Goal: Transaction & Acquisition: Register for event/course

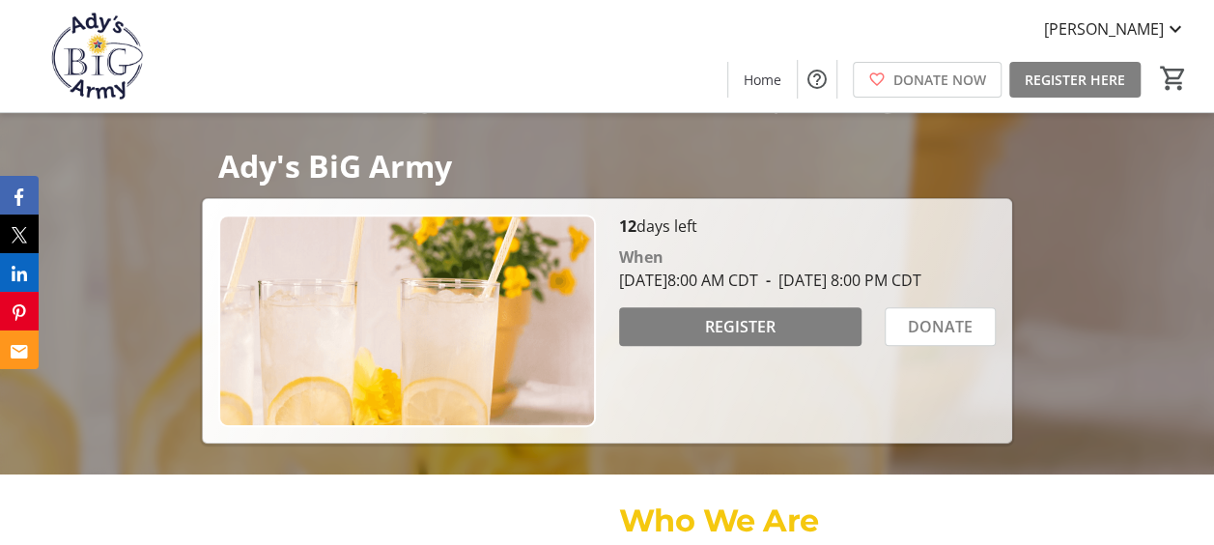
scroll to position [242, 0]
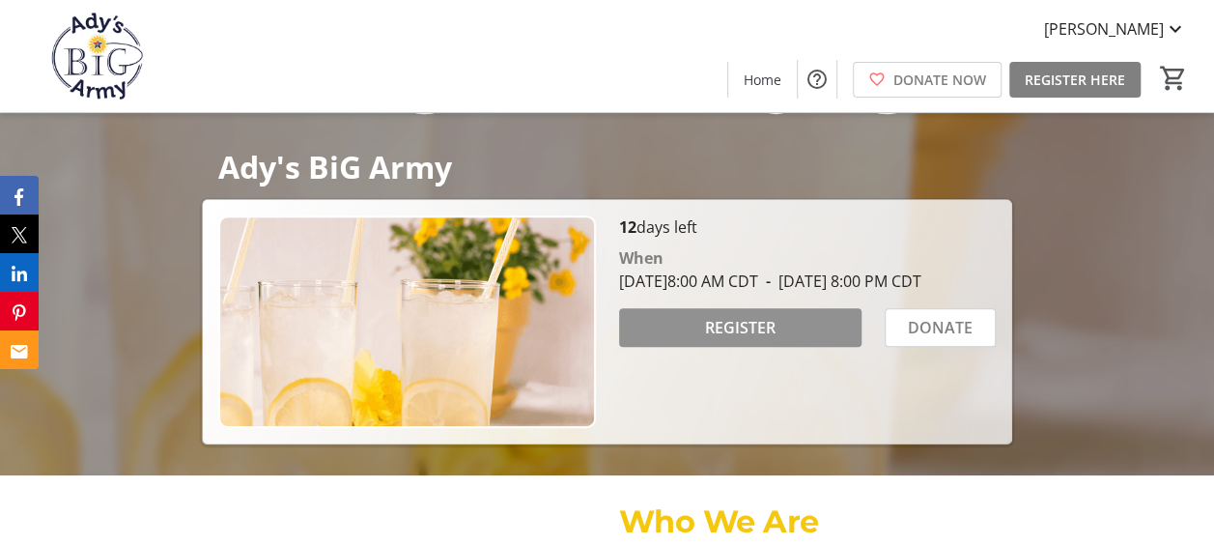
click at [757, 339] on span "REGISTER" at bounding box center [740, 327] width 71 height 23
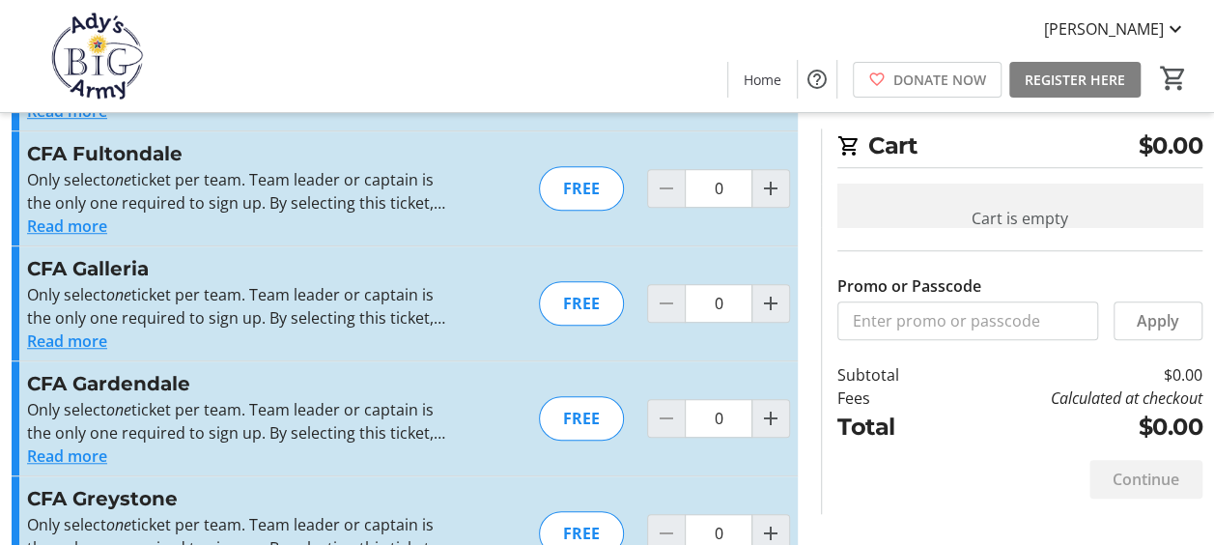
scroll to position [619, 0]
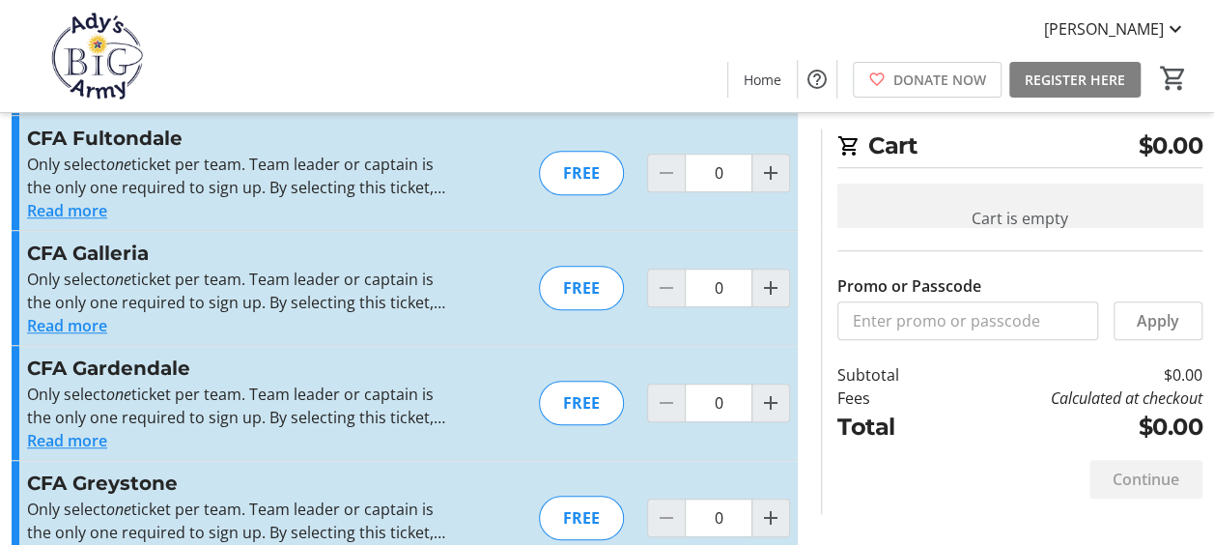
click at [64, 209] on button "Read more" at bounding box center [67, 210] width 80 height 23
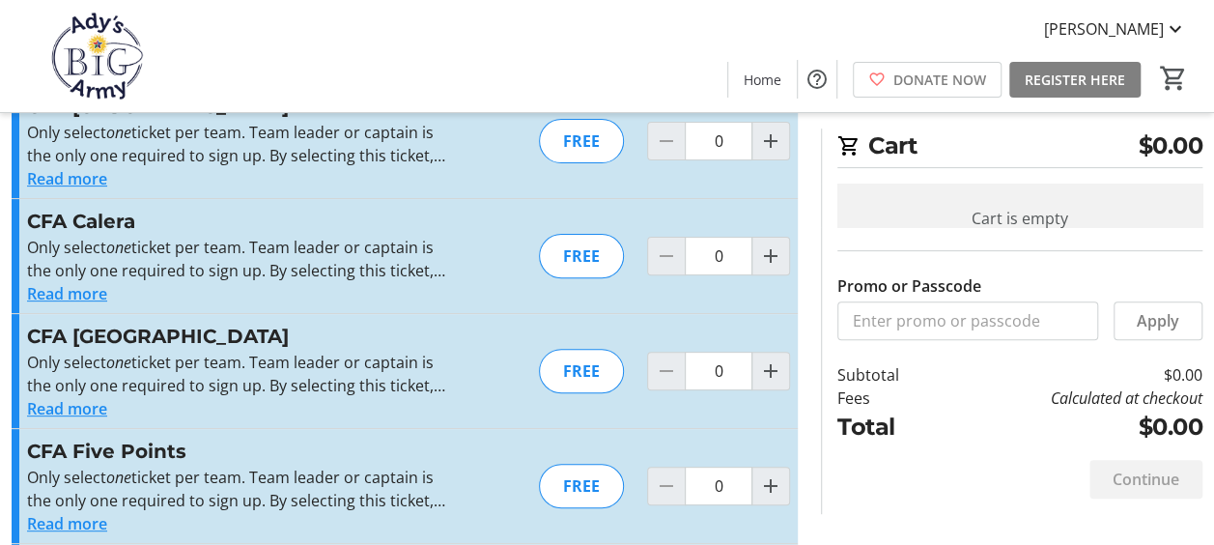
scroll to position [0, 0]
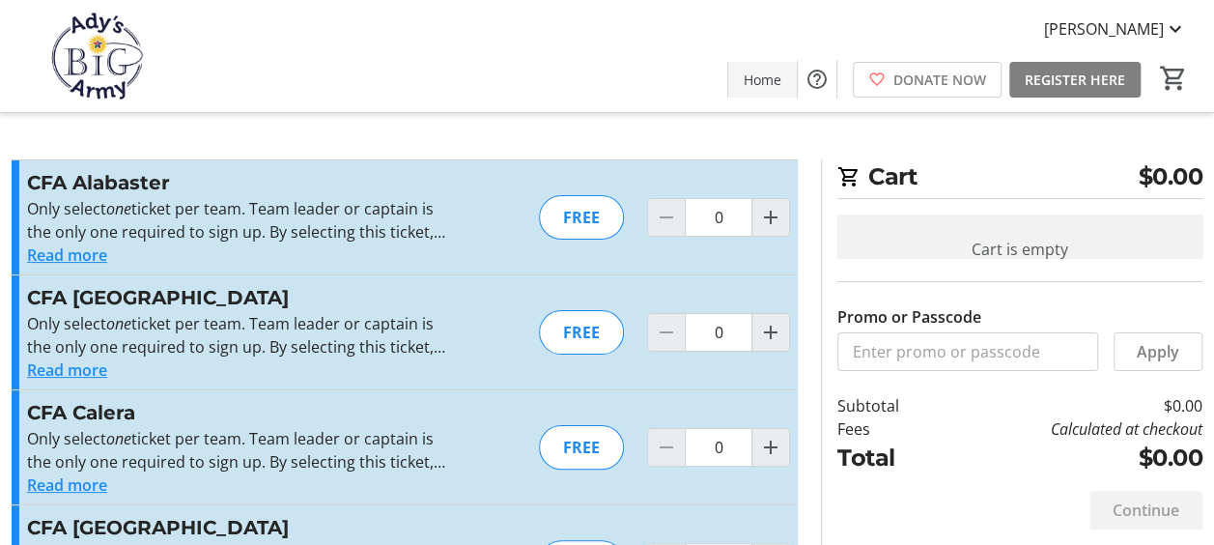
click at [757, 75] on span "Home" at bounding box center [763, 80] width 38 height 20
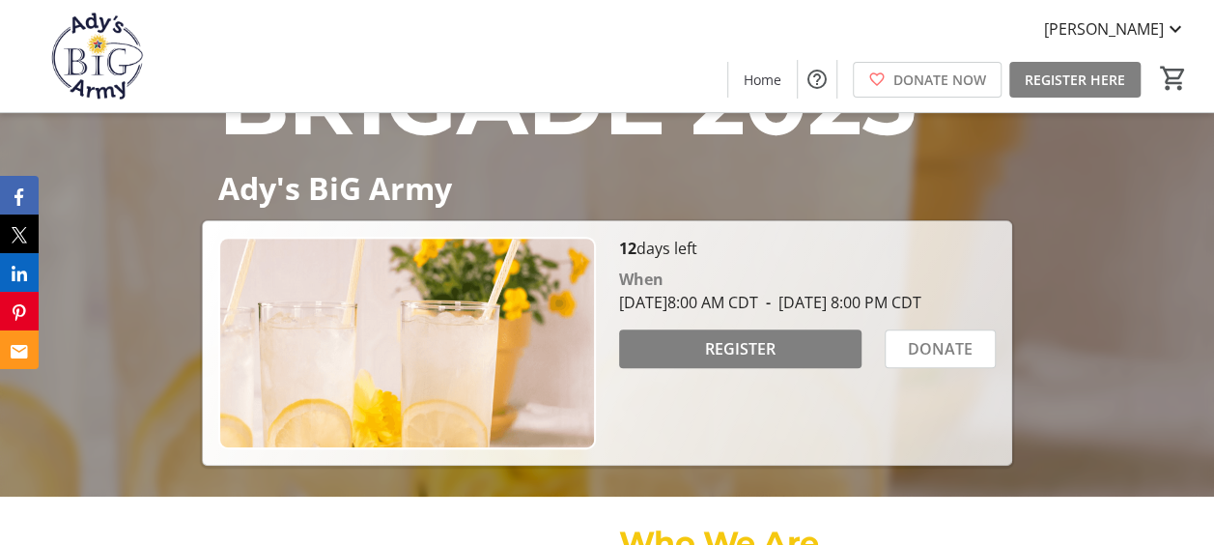
scroll to position [197, 0]
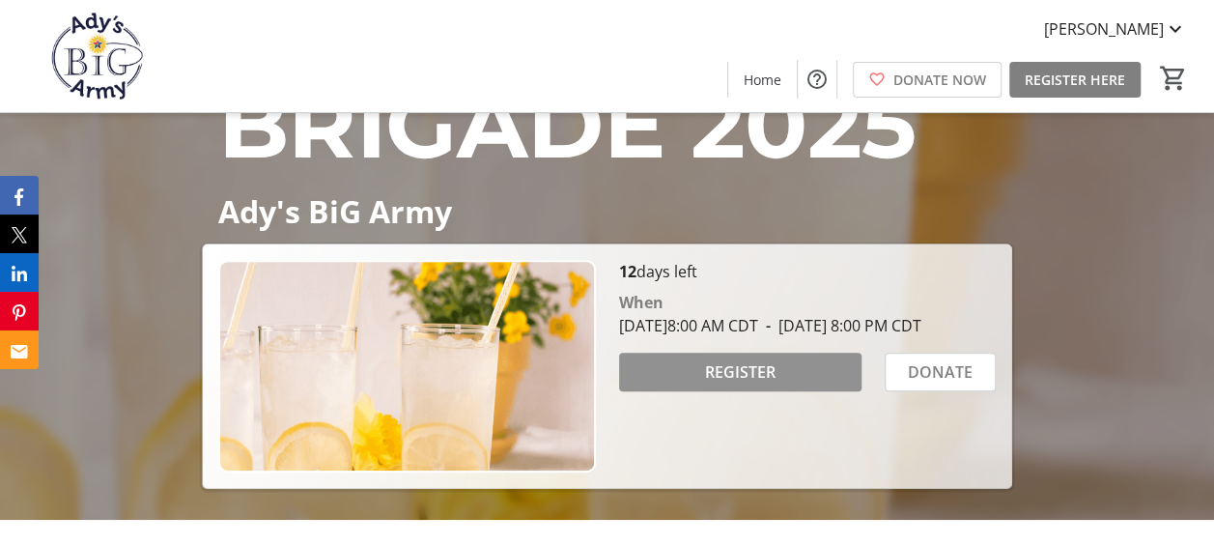
click at [767, 384] on span "REGISTER" at bounding box center [740, 371] width 71 height 23
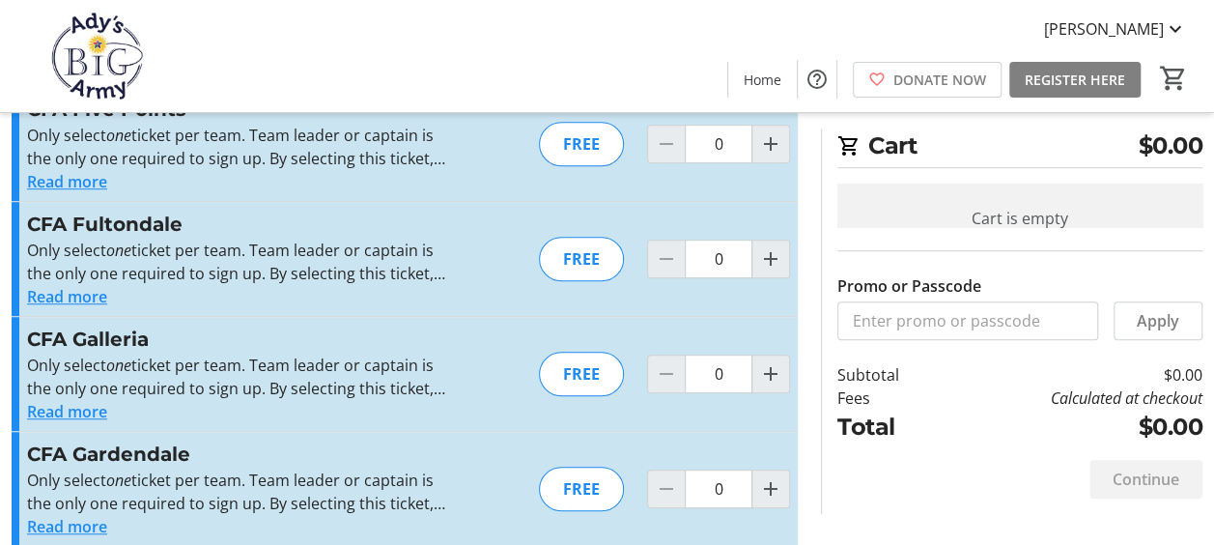
scroll to position [564, 0]
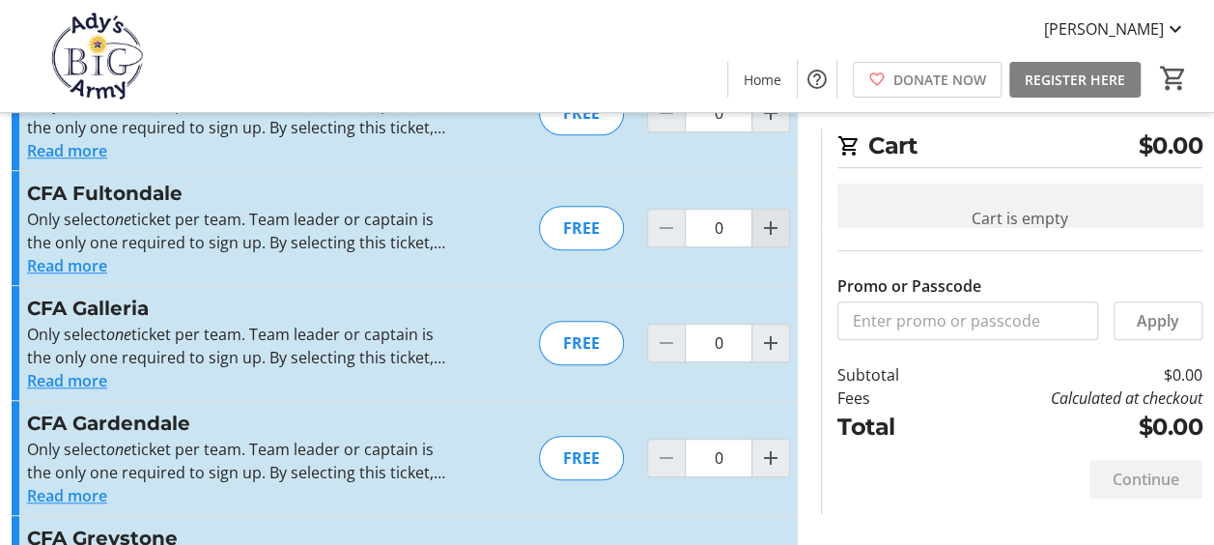
click at [777, 224] on mat-icon "Increment by one" at bounding box center [770, 227] width 23 height 23
type input "1"
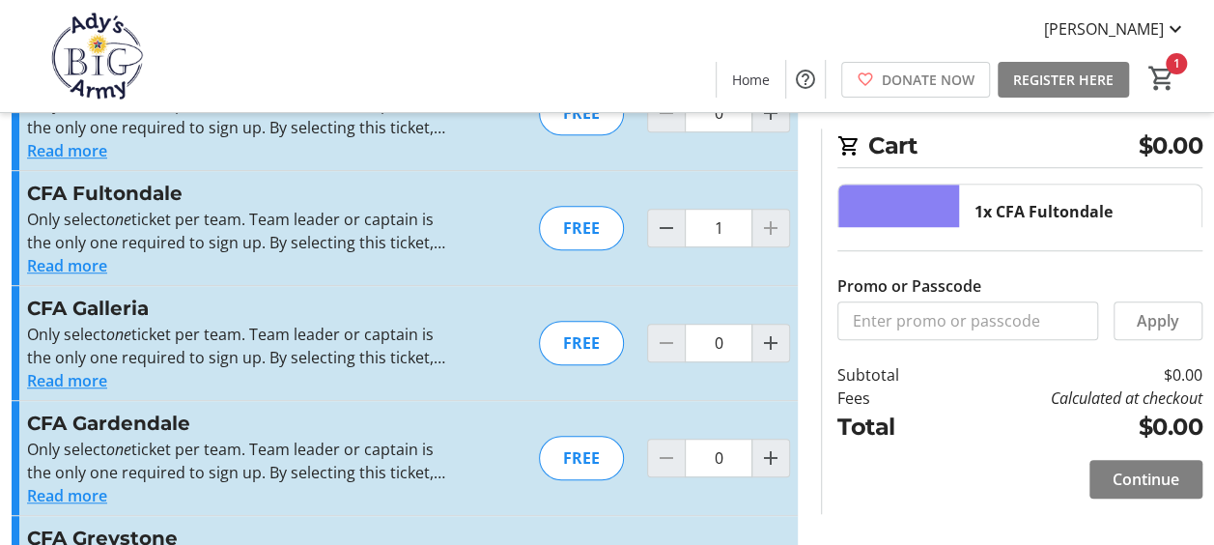
scroll to position [629, 0]
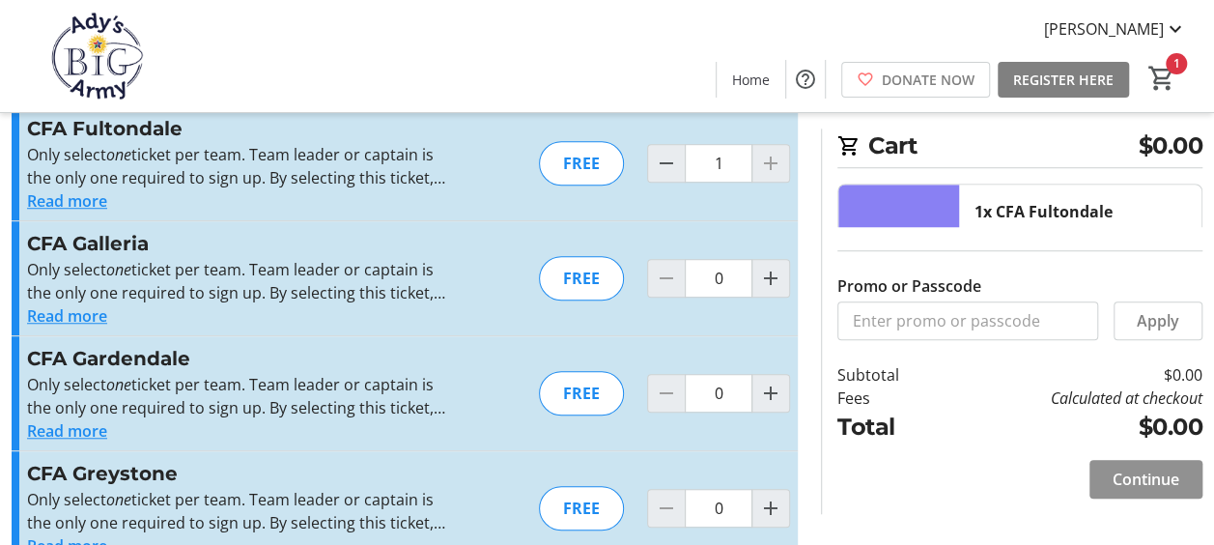
click at [1144, 476] on span "Continue" at bounding box center [1146, 479] width 67 height 23
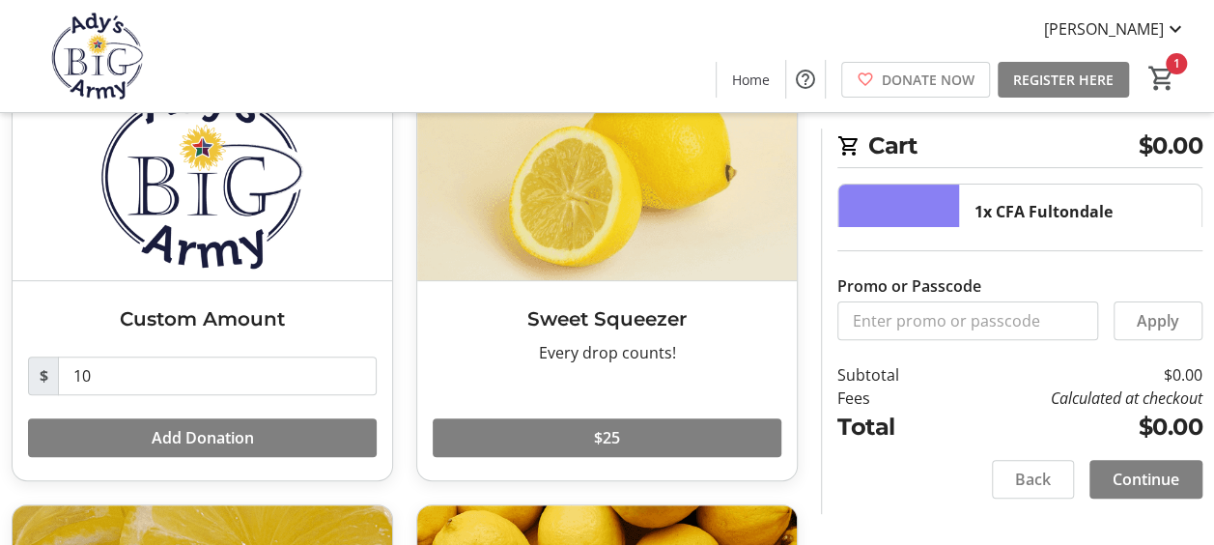
scroll to position [153, 0]
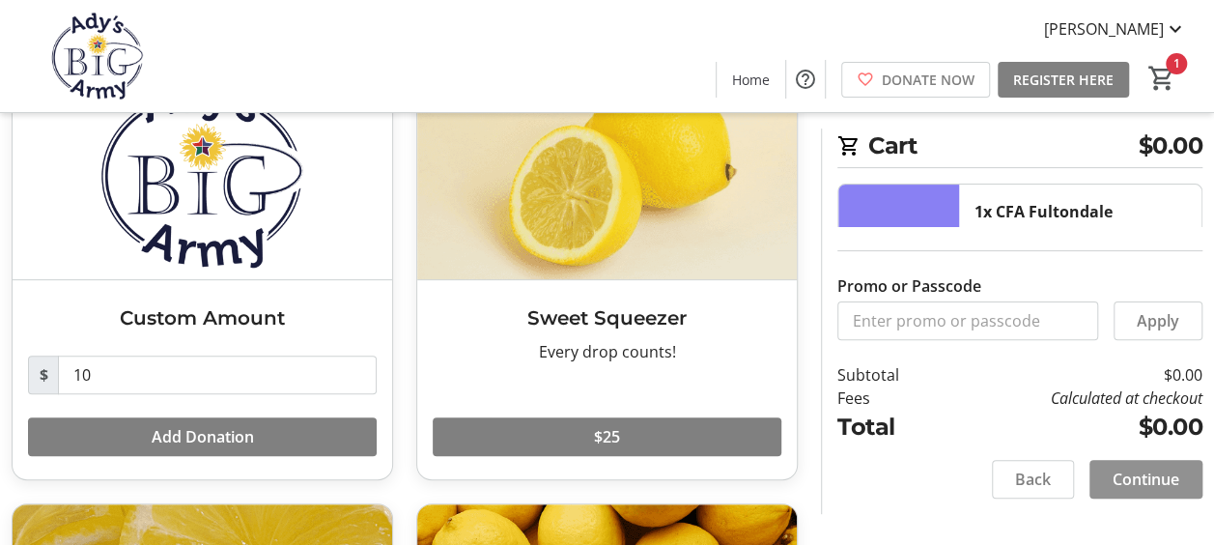
click at [1166, 477] on span "Continue" at bounding box center [1146, 479] width 67 height 23
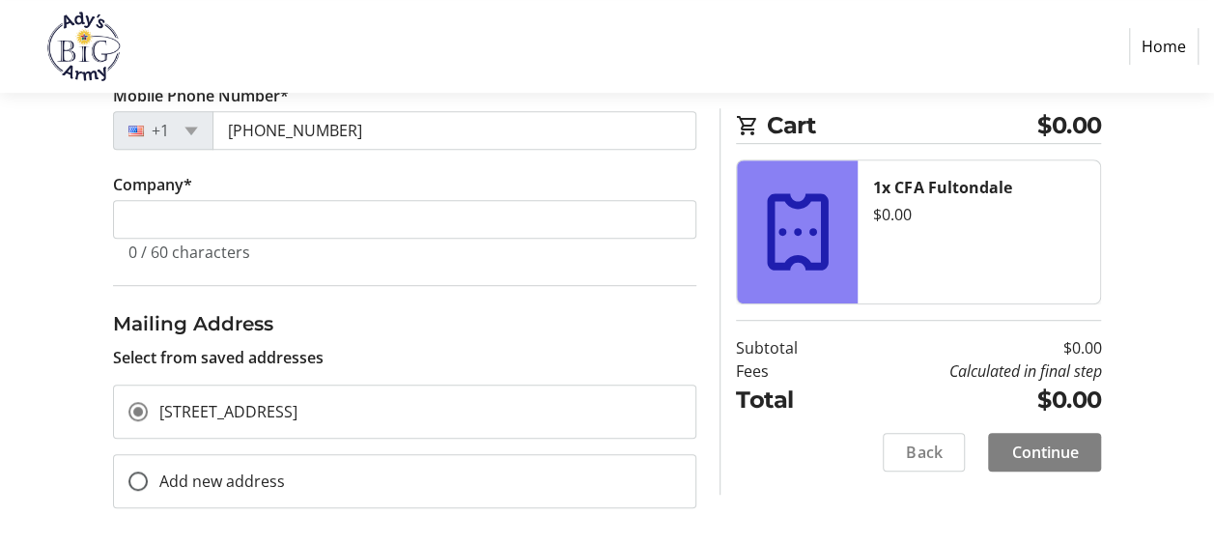
scroll to position [434, 0]
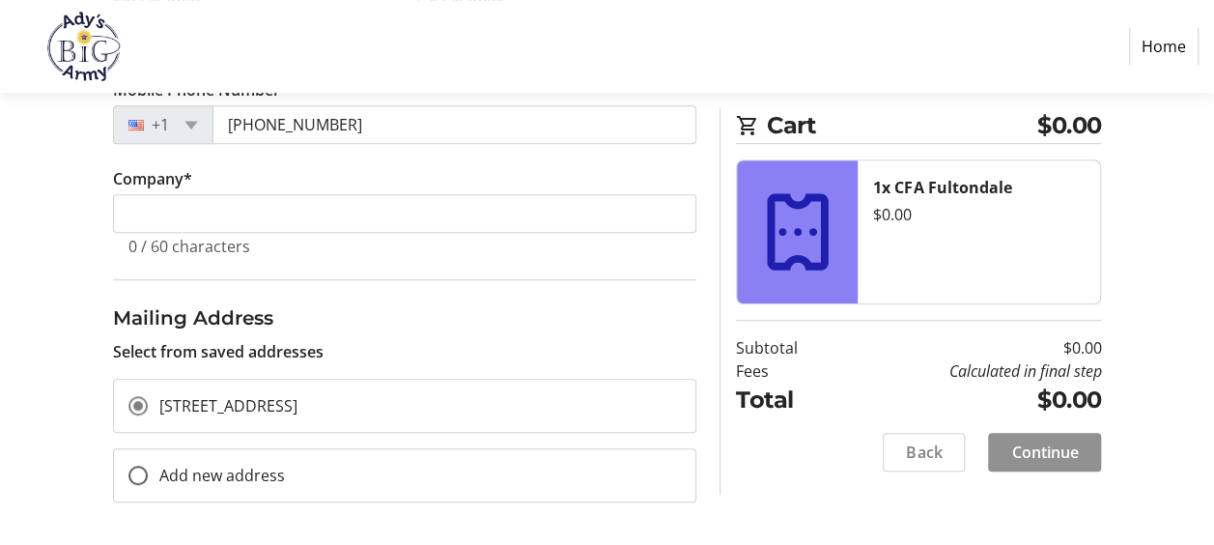
click at [1045, 442] on span "Continue" at bounding box center [1045, 452] width 67 height 23
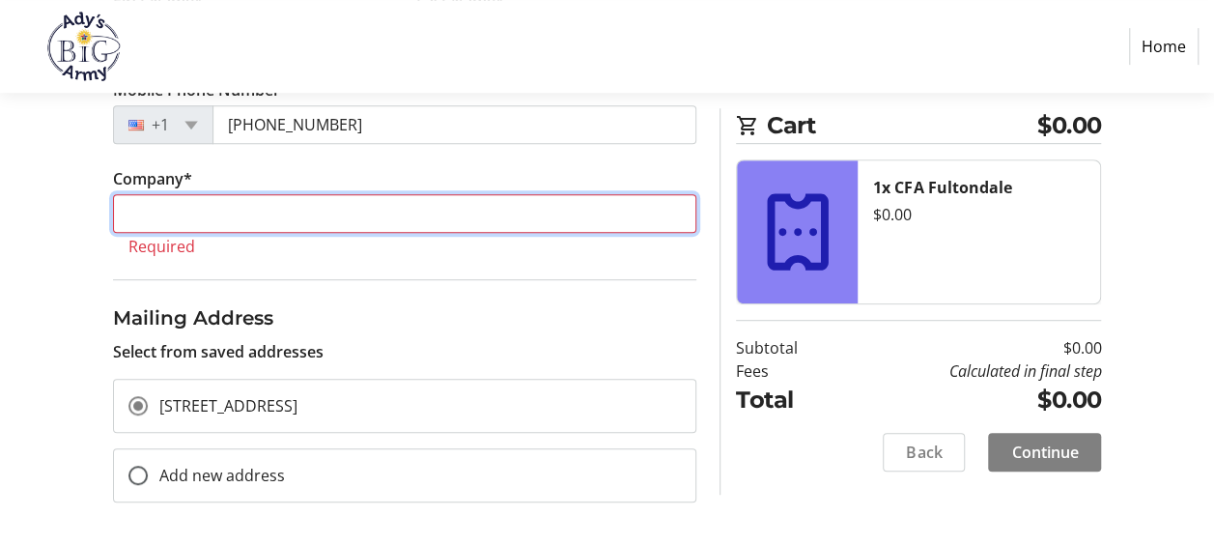
click at [500, 208] on input "Company *" at bounding box center [405, 213] width 585 height 39
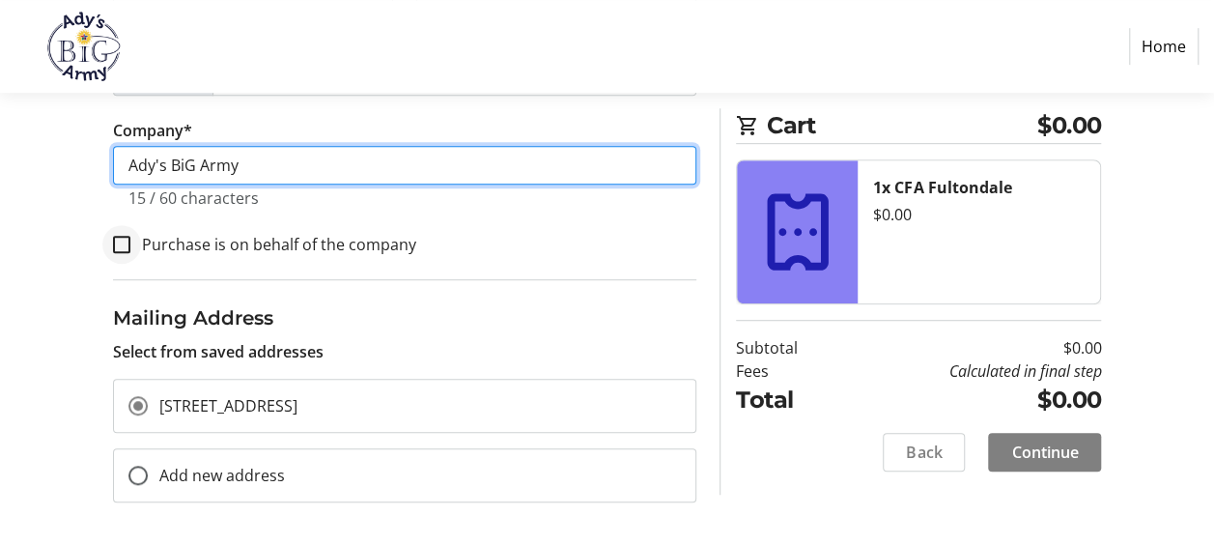
type input "Ady's BiG Army"
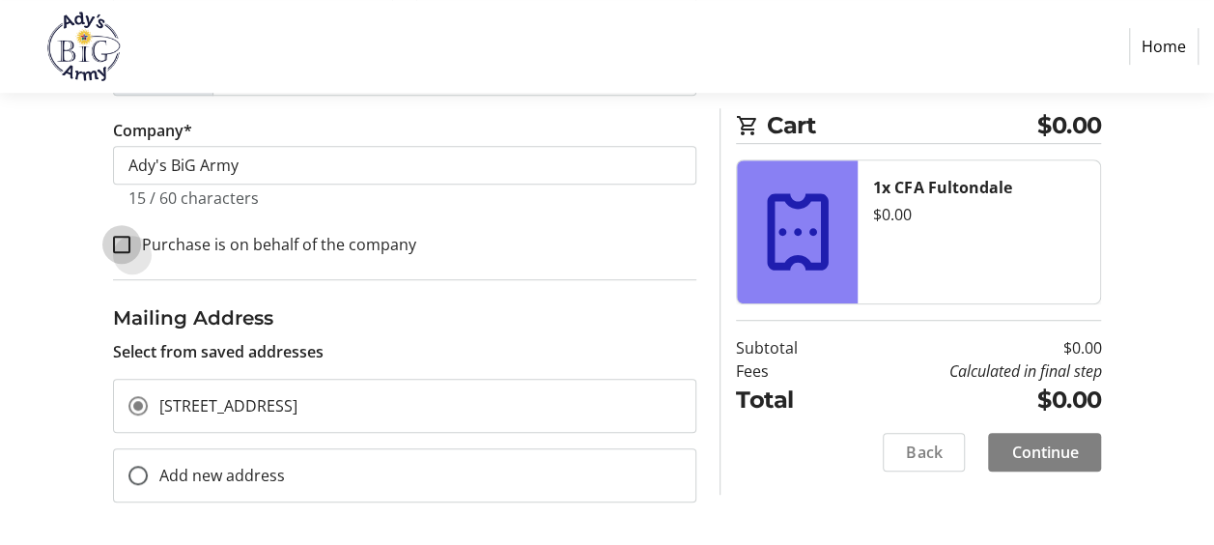
click at [125, 238] on input "Purchase is on behalf of the company" at bounding box center [121, 244] width 17 height 17
checkbox input "true"
click at [1038, 446] on span "Continue" at bounding box center [1045, 452] width 67 height 23
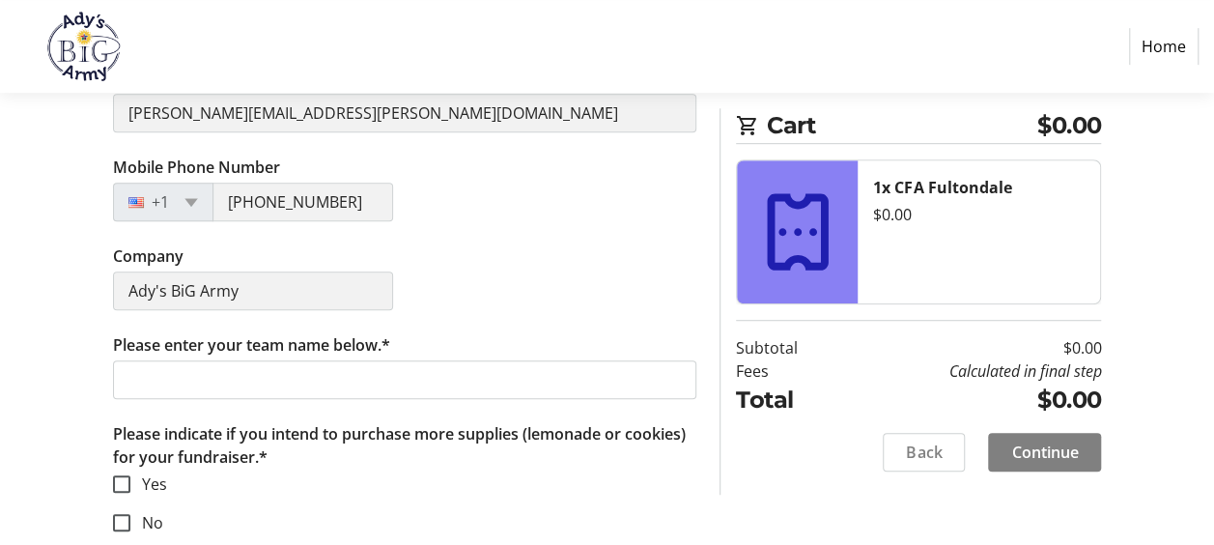
scroll to position [490, 0]
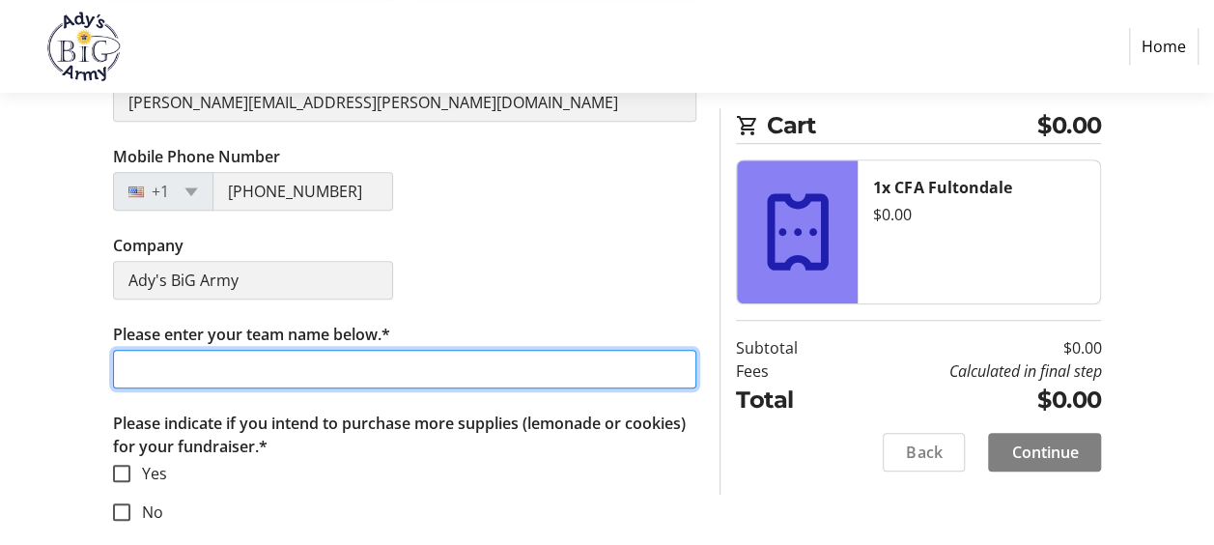
click at [288, 359] on input "Please enter your team name below.*" at bounding box center [405, 369] width 585 height 39
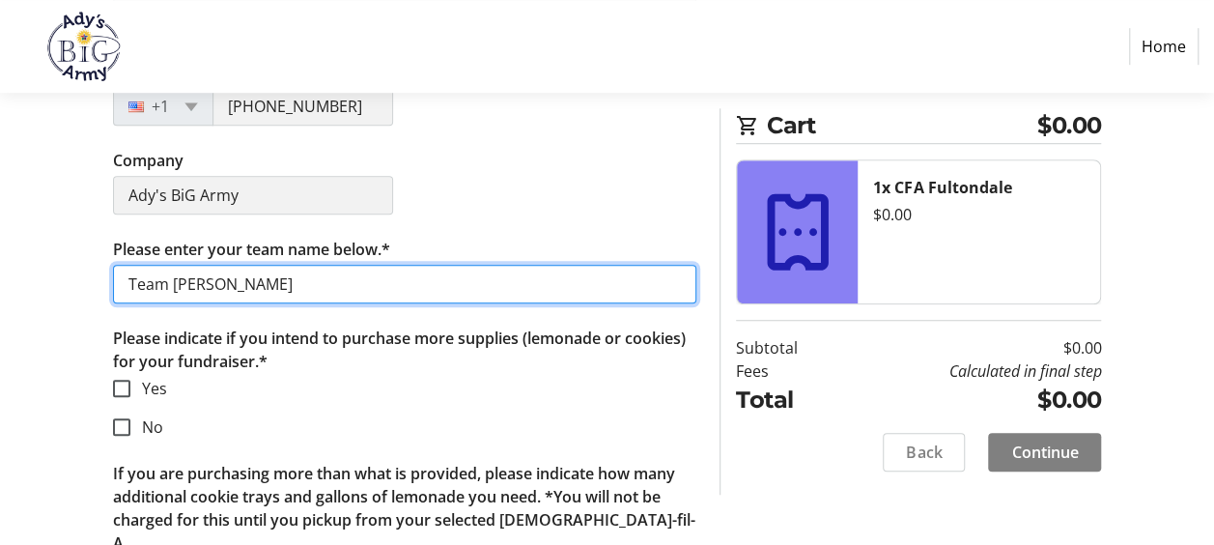
scroll to position [623, 0]
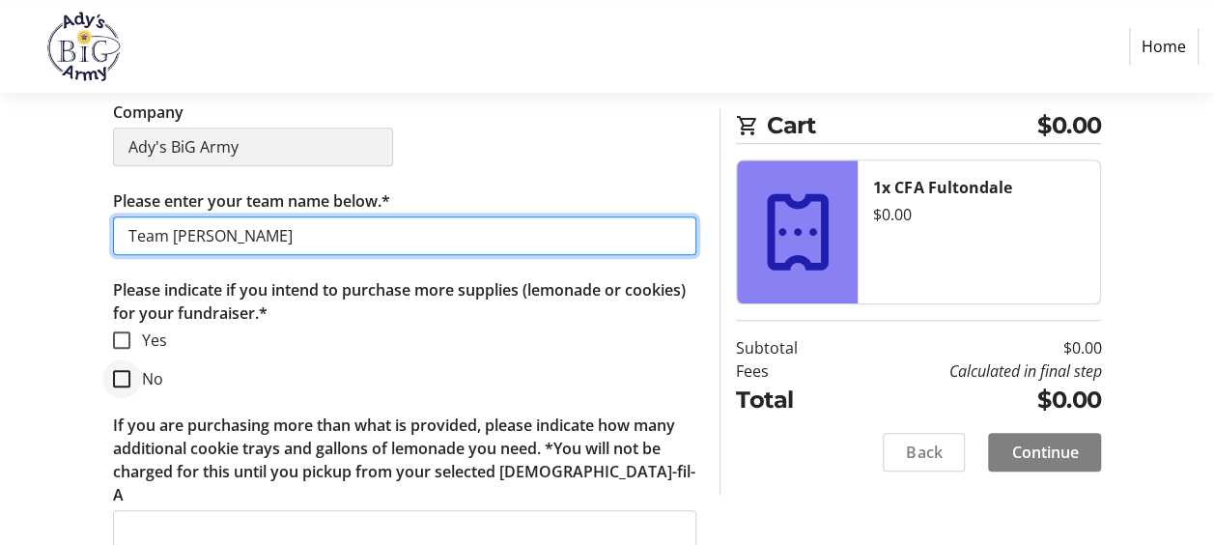
type input "Team [PERSON_NAME]"
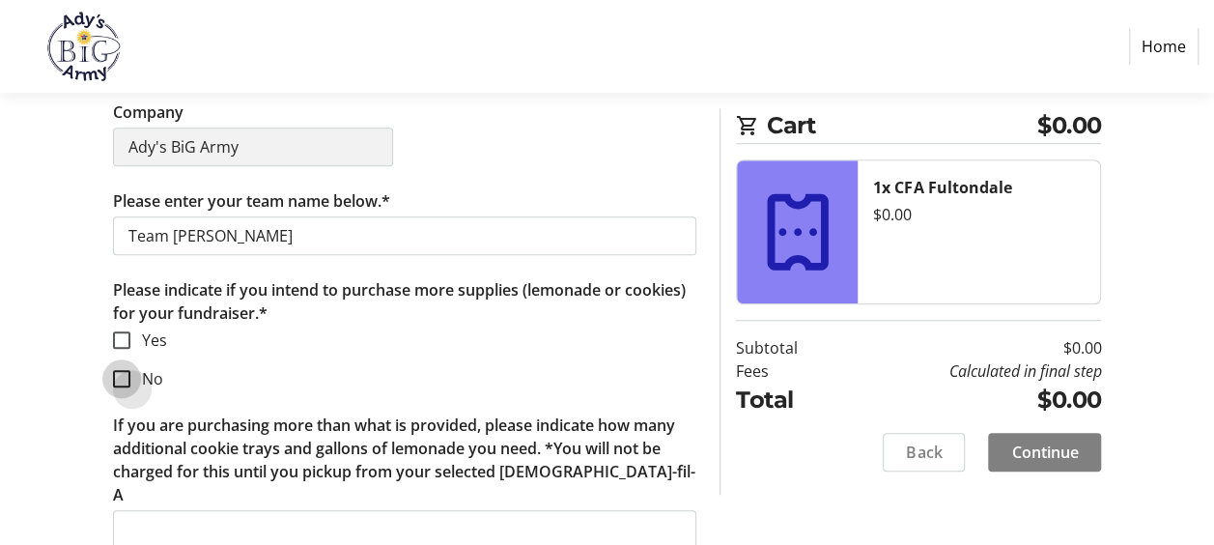
click at [122, 379] on input "No" at bounding box center [121, 378] width 17 height 17
checkbox input "true"
click at [1043, 450] on span "Continue" at bounding box center [1045, 452] width 67 height 23
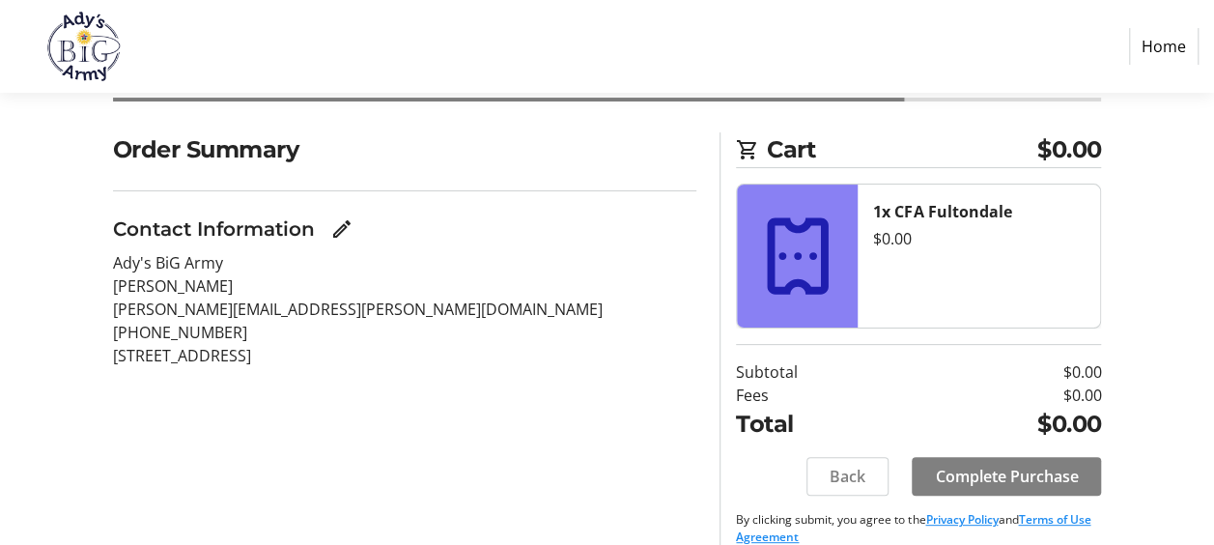
scroll to position [143, 0]
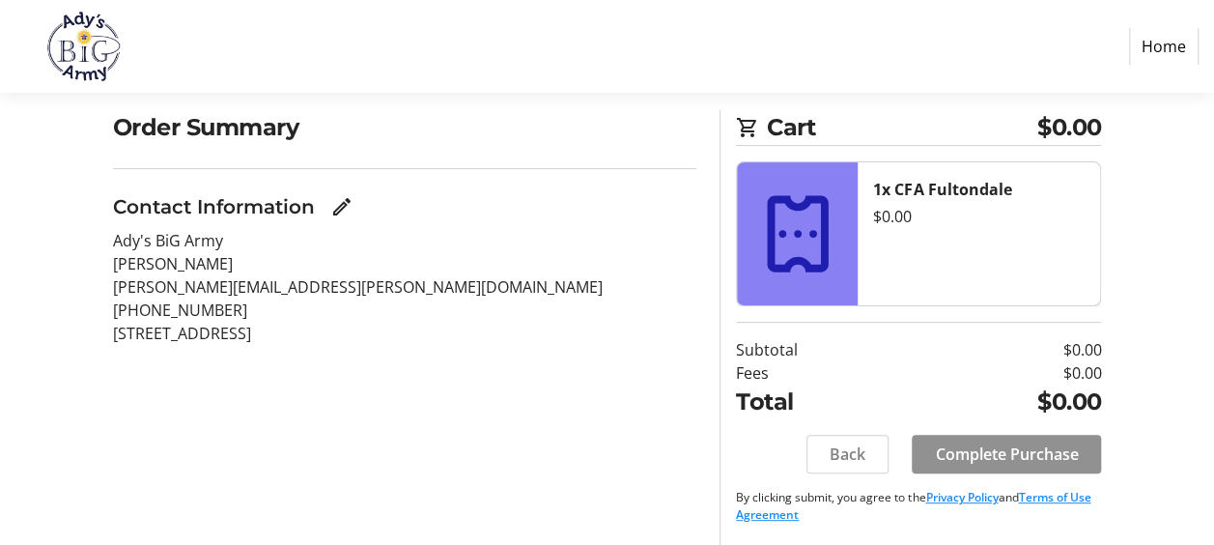
click at [1014, 450] on span "Complete Purchase" at bounding box center [1006, 454] width 143 height 23
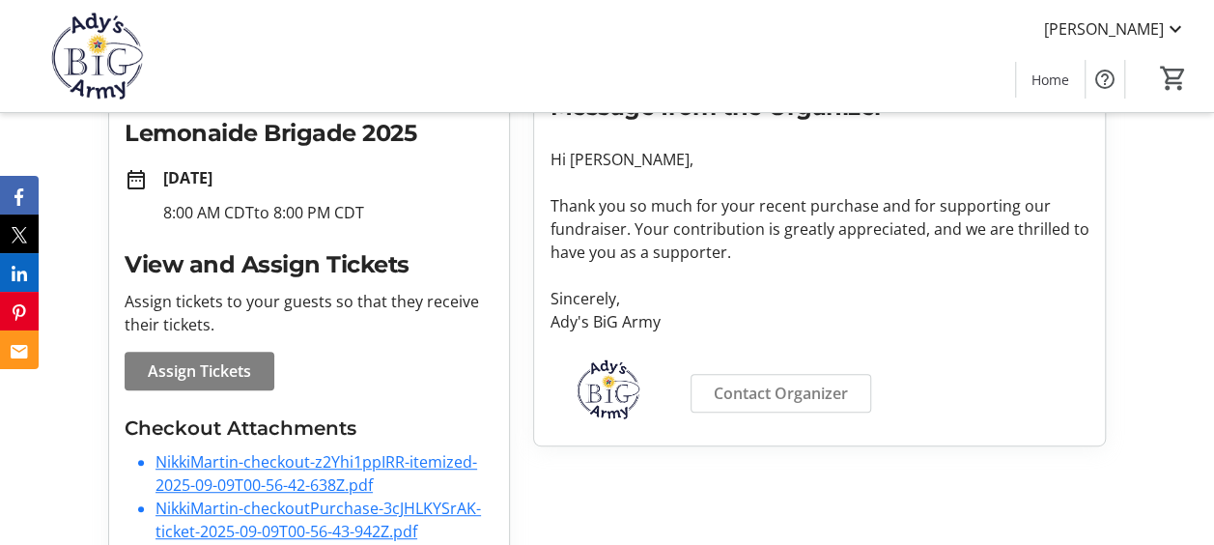
scroll to position [345, 0]
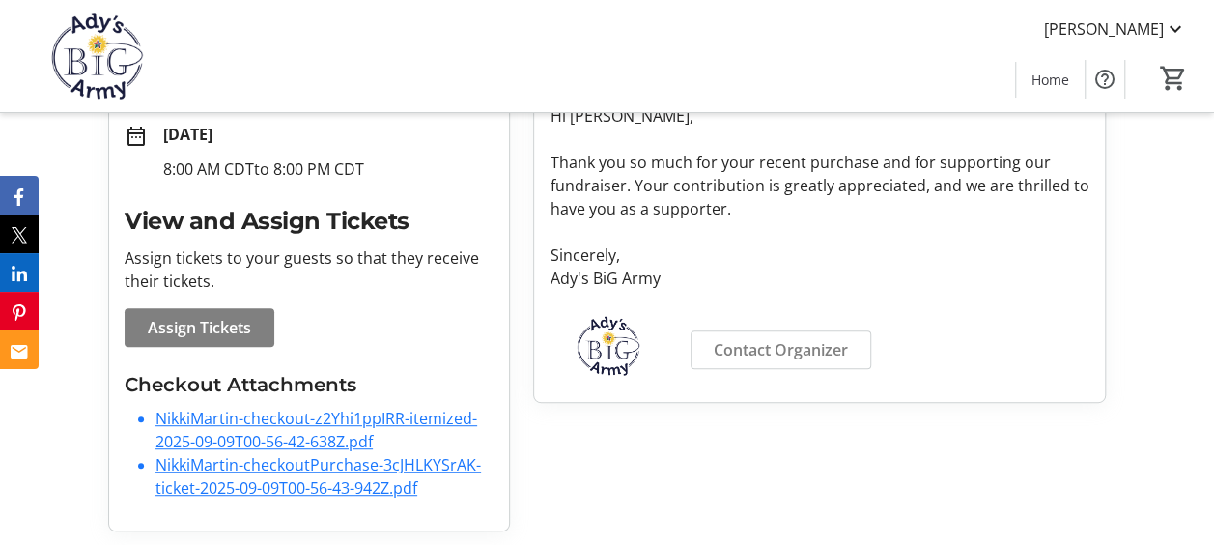
click at [238, 482] on link "NikkiMartin-checkoutPurchase-3cJHLKYSrAK-ticket-2025-09-09T00-56-43-942Z.pdf" at bounding box center [319, 476] width 326 height 44
click at [278, 422] on link "NikkiMartin-checkout-z2Yhi1ppIRR-itemized-2025-09-09T00-56-42-638Z.pdf" at bounding box center [317, 430] width 322 height 44
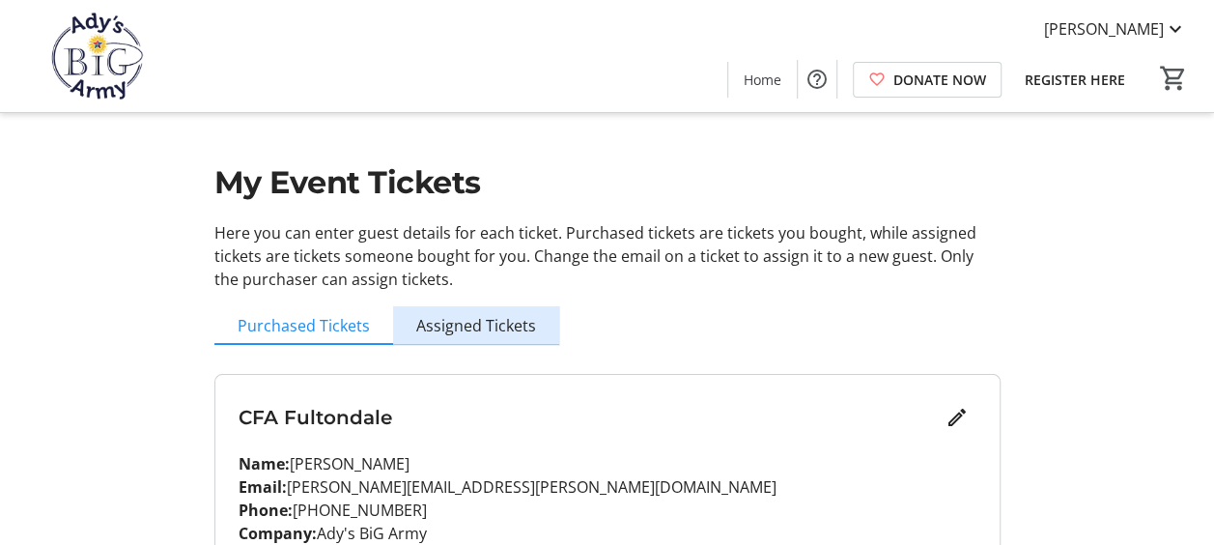
click at [498, 324] on span "Assigned Tickets" at bounding box center [476, 325] width 120 height 15
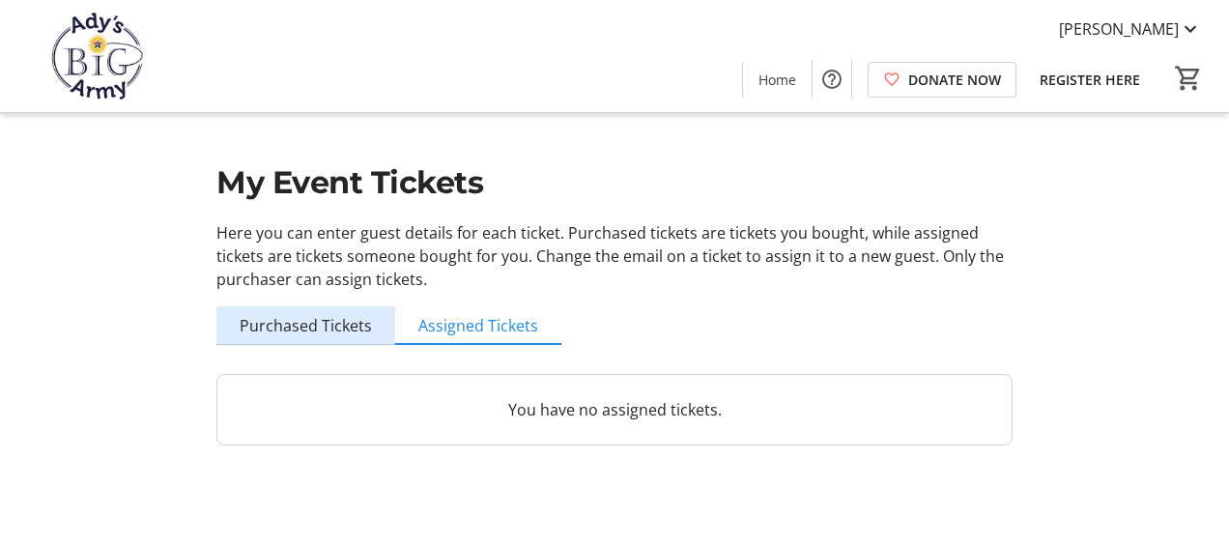
click at [336, 321] on span "Purchased Tickets" at bounding box center [306, 325] width 132 height 15
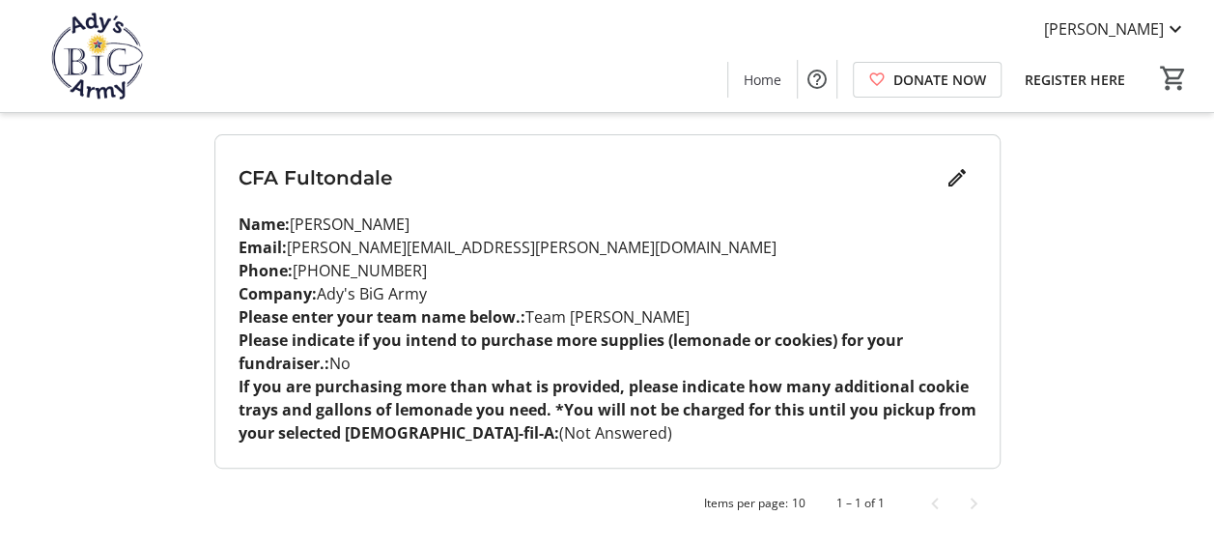
scroll to position [240, 0]
